Goal: Find specific page/section: Find specific page/section

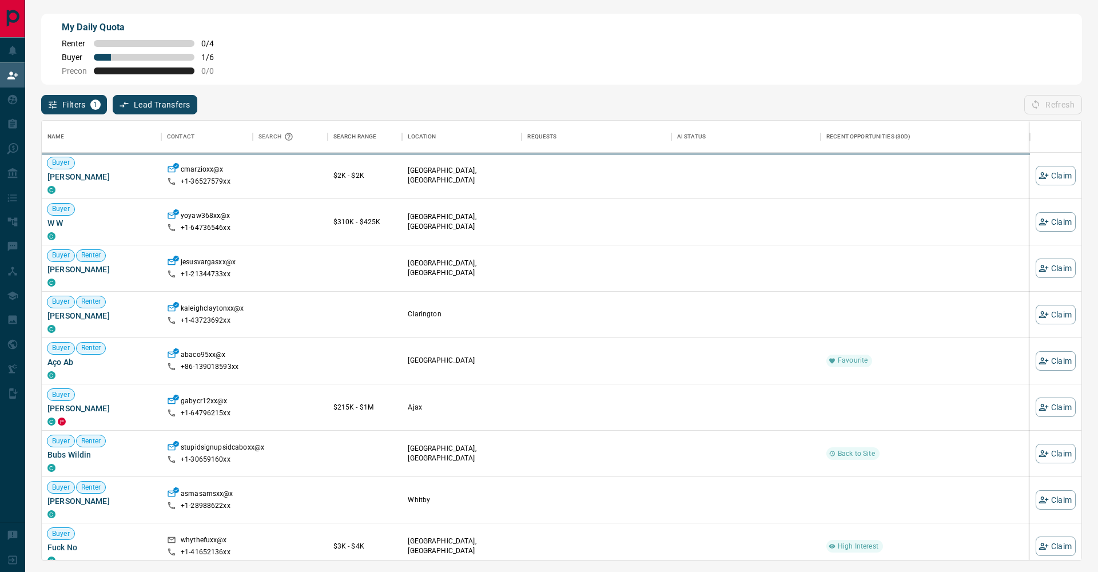
scroll to position [439, 1040]
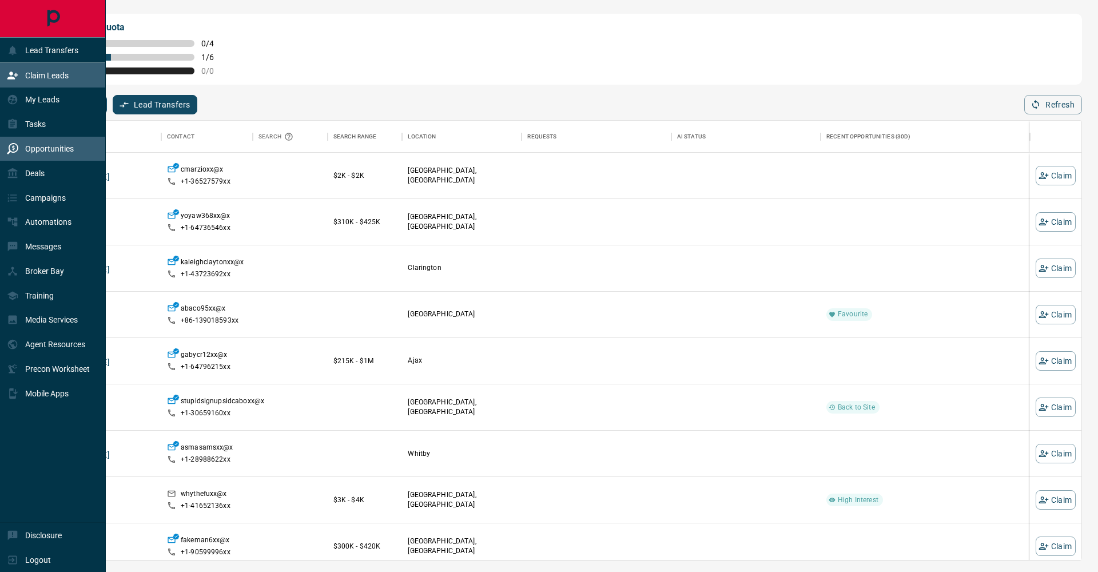
click at [18, 146] on icon at bounding box center [12, 148] width 11 height 11
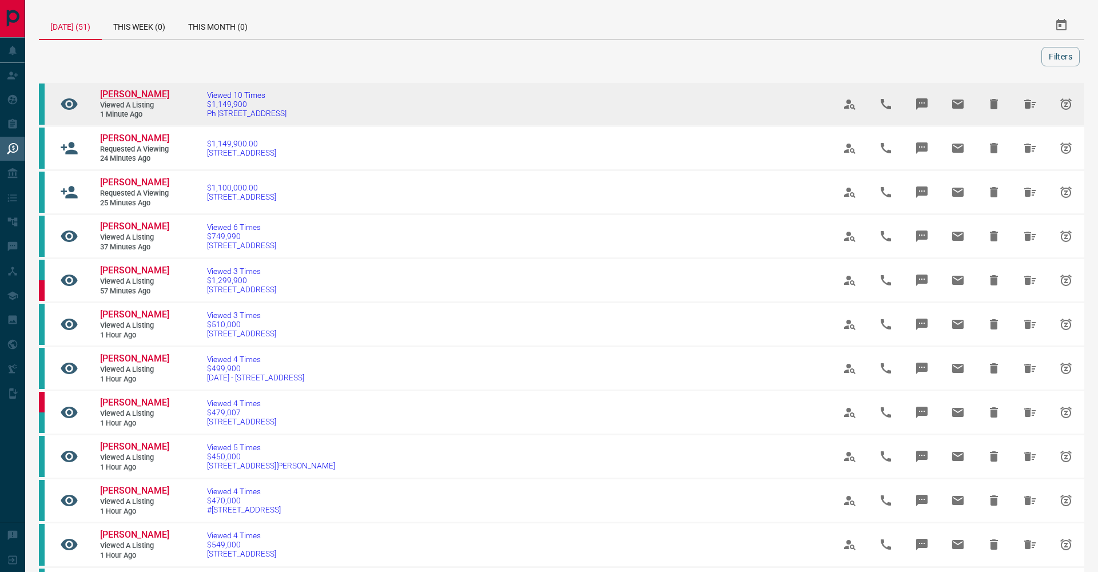
click at [116, 100] on span "[PERSON_NAME]" at bounding box center [134, 94] width 69 height 11
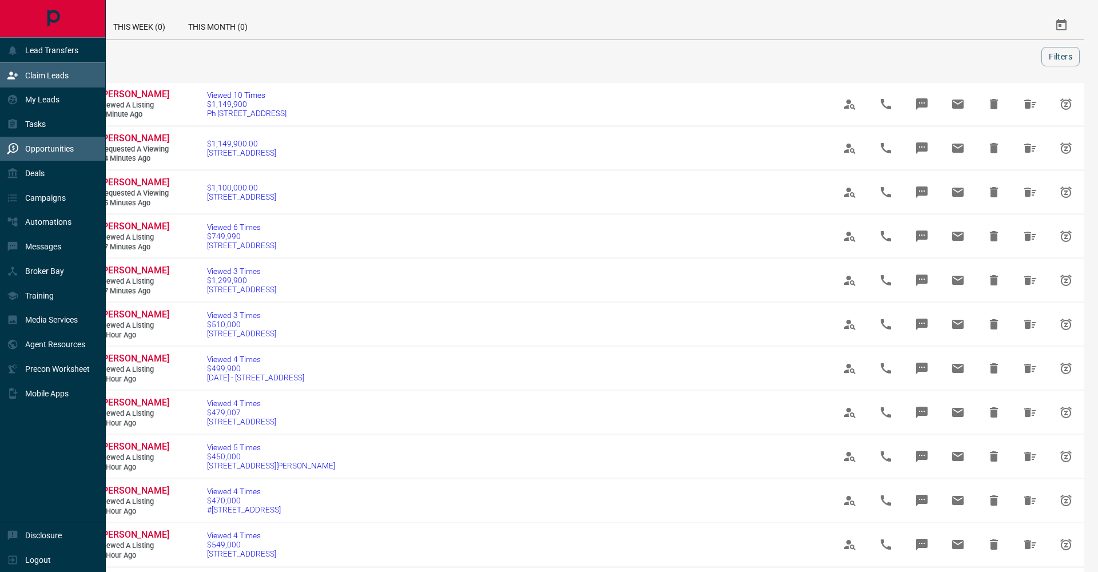
click at [18, 77] on icon at bounding box center [12, 75] width 11 height 11
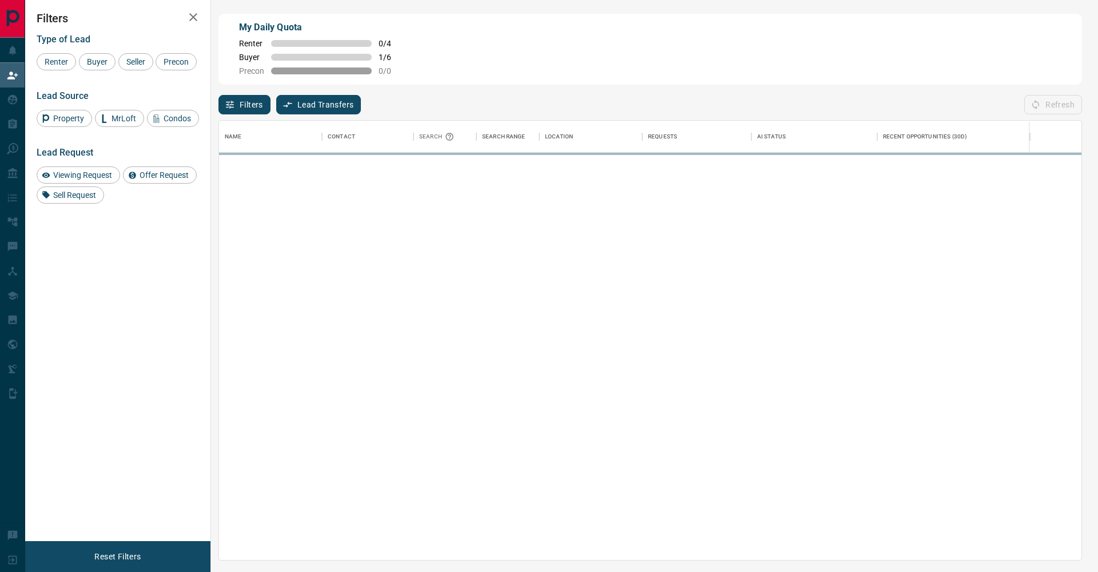
scroll to position [439, 863]
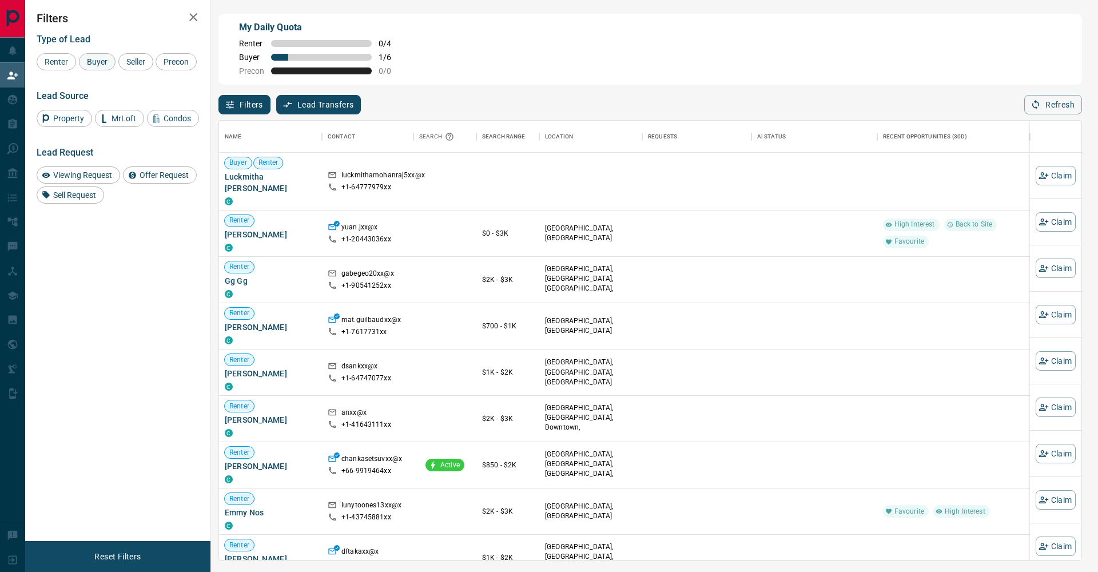
click at [112, 65] on span "Buyer" at bounding box center [97, 61] width 29 height 9
click at [145, 60] on span "Seller" at bounding box center [135, 61] width 27 height 9
click at [160, 66] on span "Precon" at bounding box center [176, 61] width 33 height 9
click at [193, 22] on icon "button" at bounding box center [193, 17] width 14 height 14
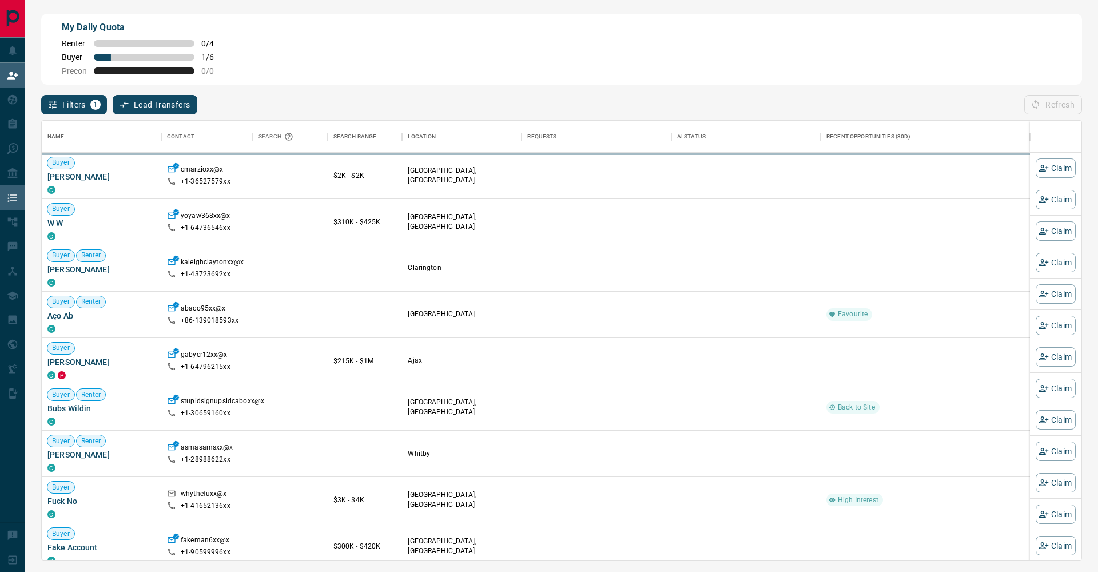
scroll to position [1, 1]
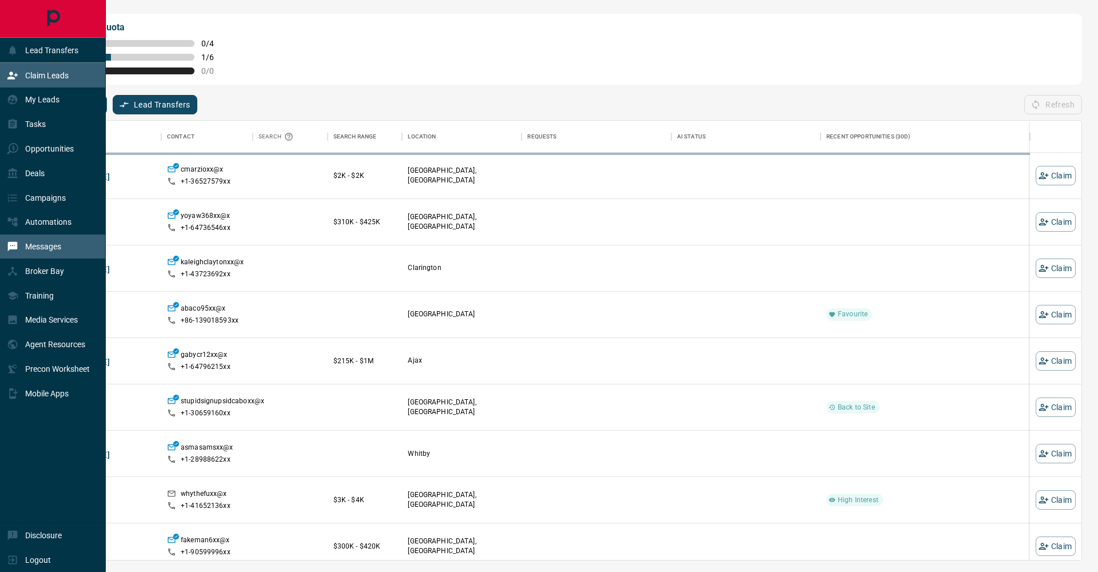
click at [49, 249] on p "Messages" at bounding box center [43, 246] width 36 height 9
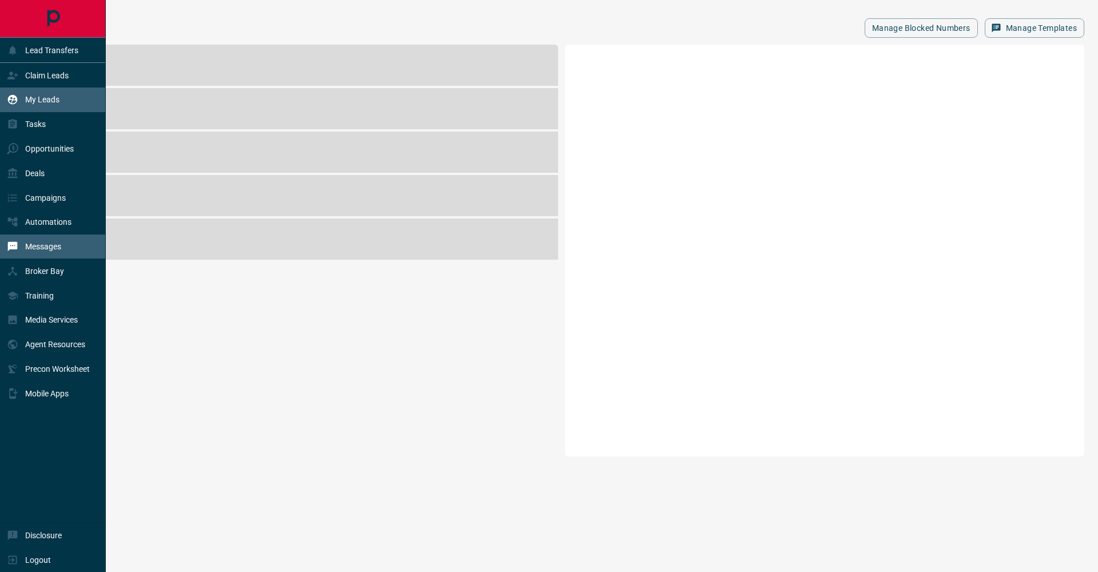
click at [11, 100] on icon at bounding box center [13, 100] width 10 height 10
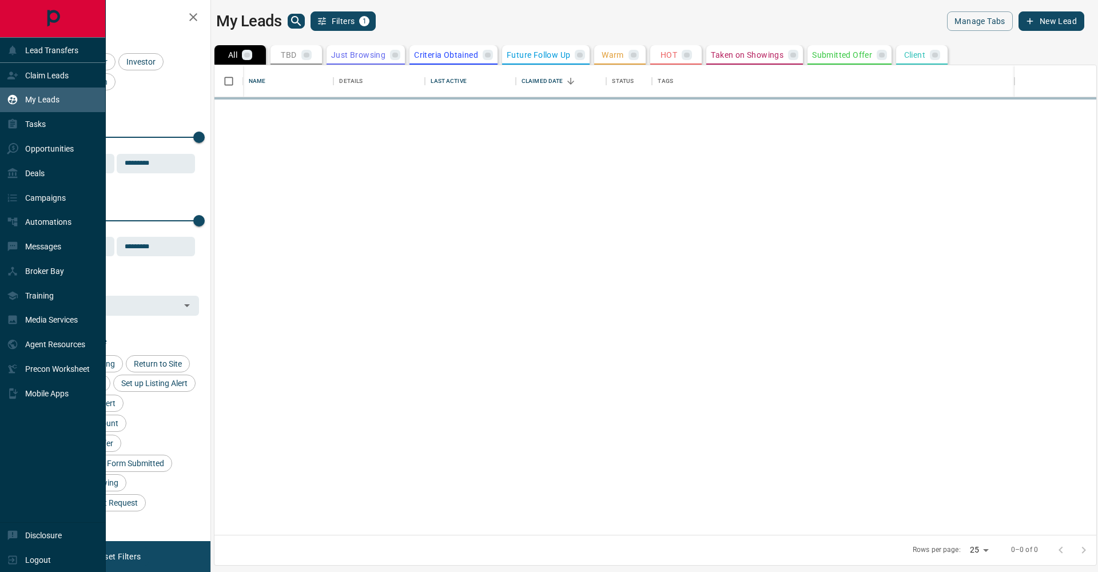
scroll to position [470, 882]
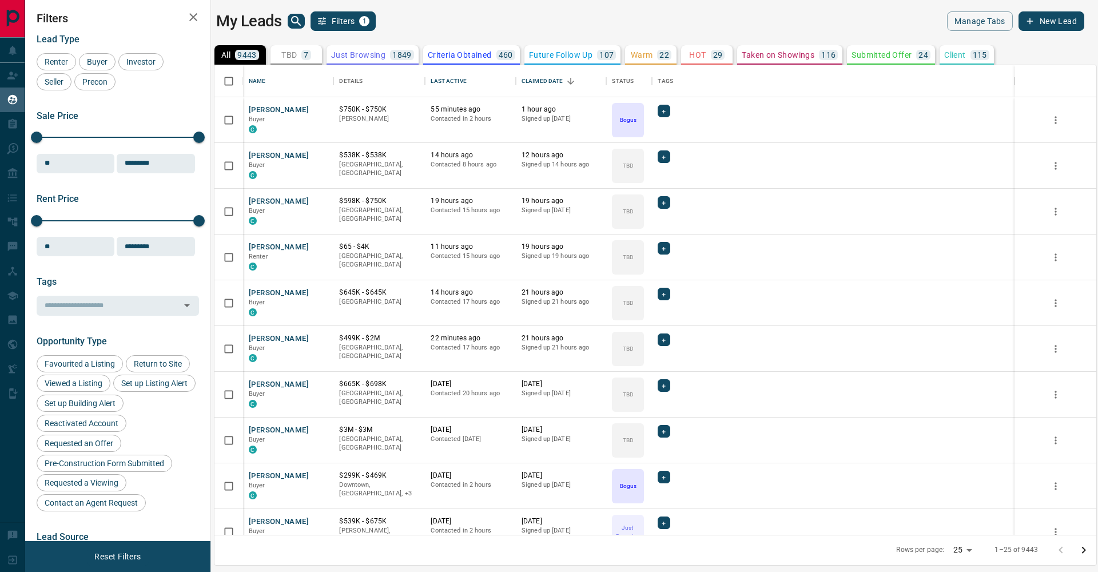
click at [287, 19] on div "My Leads Filters 1" at bounding box center [433, 20] width 434 height 19
click at [292, 18] on icon "search button" at bounding box center [296, 21] width 10 height 10
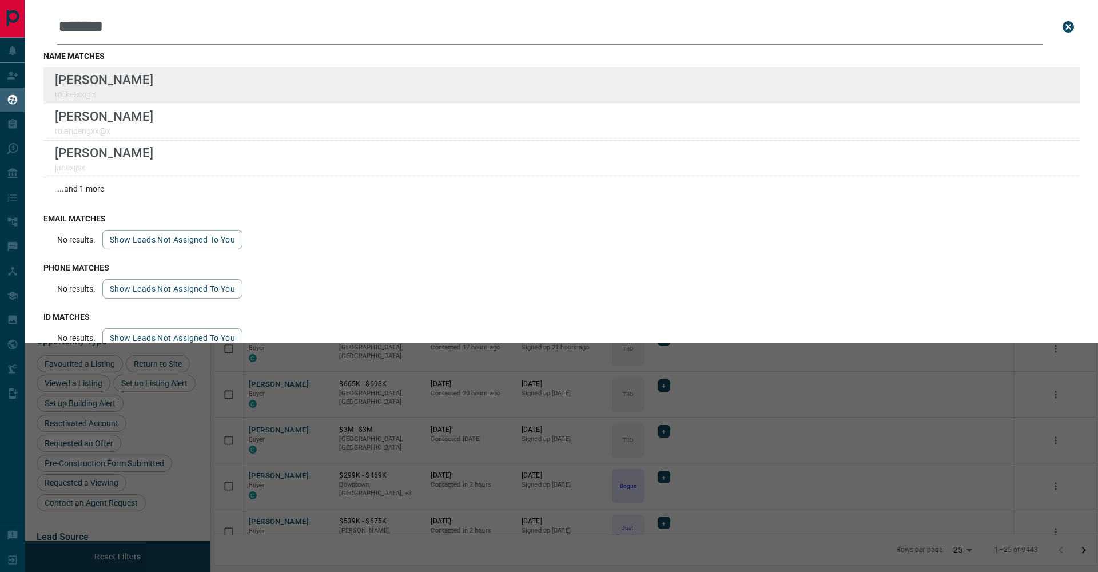
type input "******"
